Goal: Navigation & Orientation: Find specific page/section

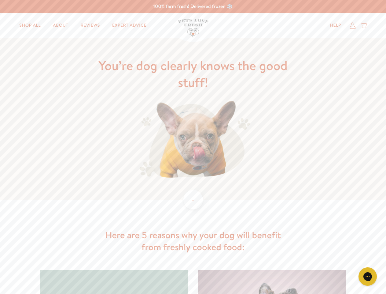
click at [193, 147] on img at bounding box center [193, 139] width 114 height 79
click at [368, 276] on icon "Gorgias live chat" at bounding box center [368, 276] width 6 height 6
